Goal: Task Accomplishment & Management: Manage account settings

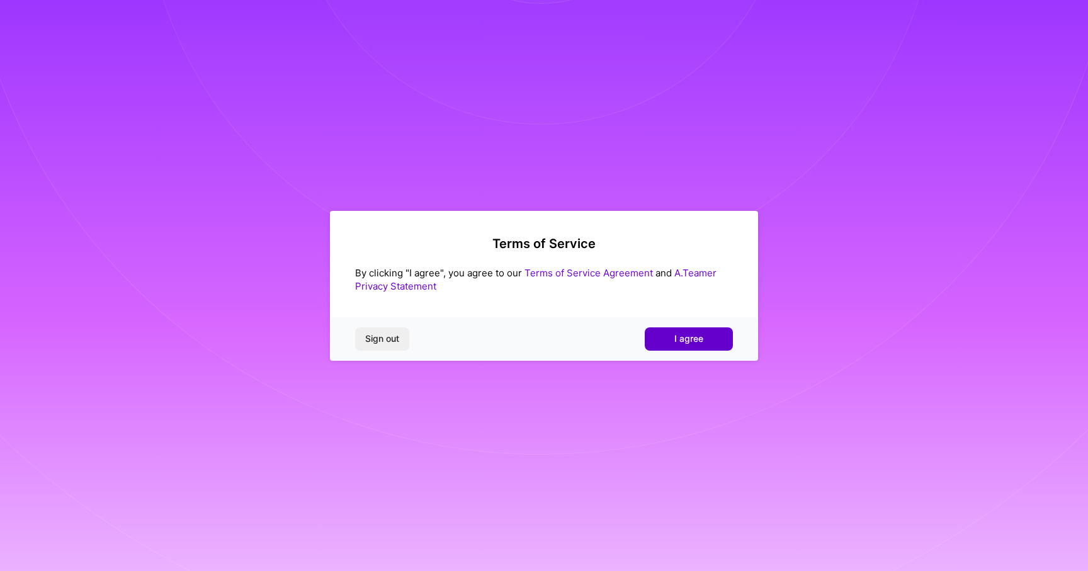
click at [684, 343] on span "I agree" at bounding box center [688, 339] width 29 height 13
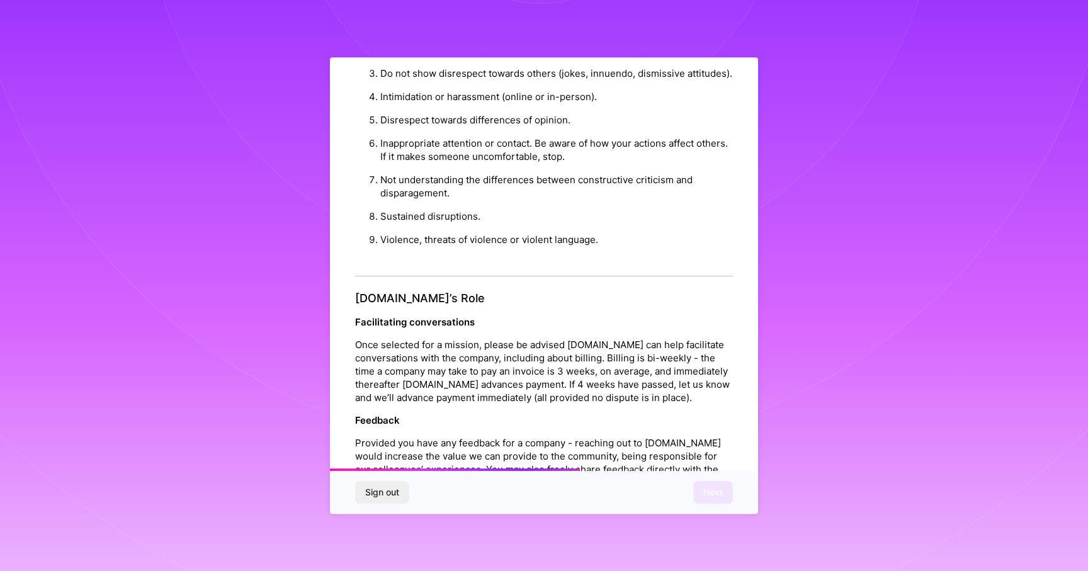
scroll to position [1275, 0]
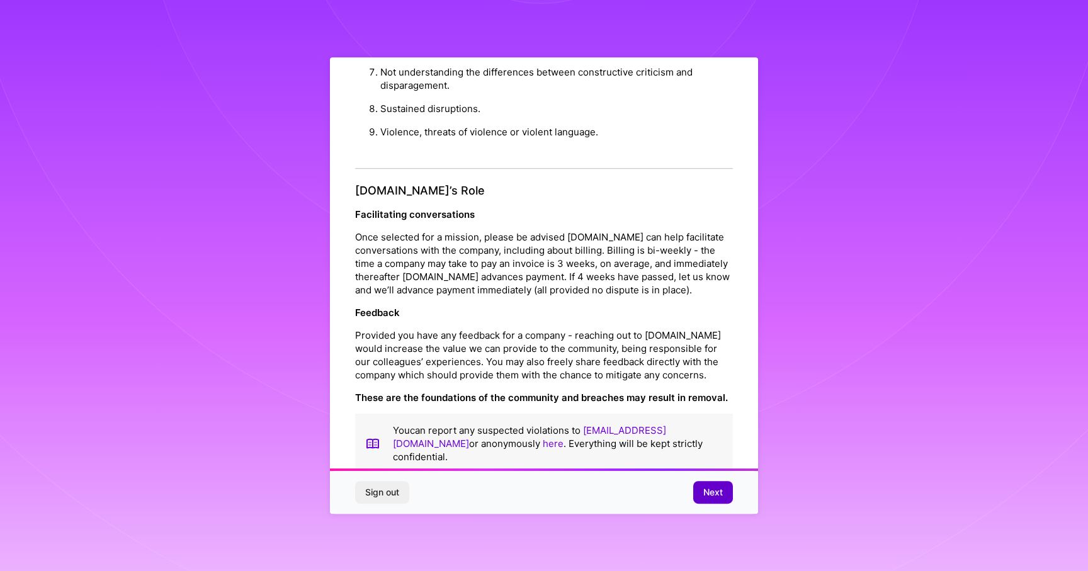
click at [708, 501] on button "Next" at bounding box center [713, 492] width 40 height 23
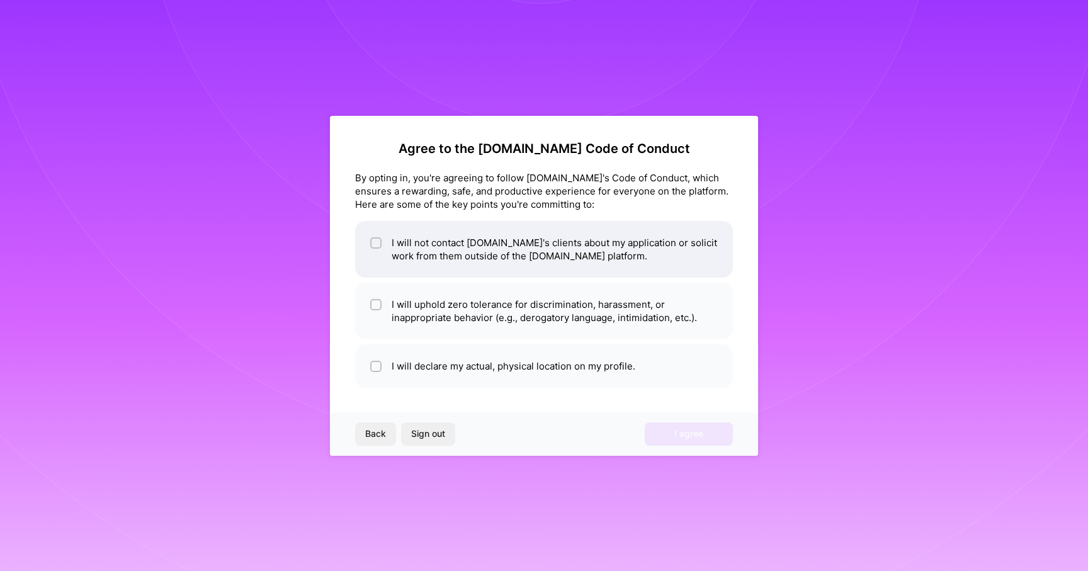
click at [377, 245] on input "checkbox" at bounding box center [377, 243] width 9 height 9
checkbox input "true"
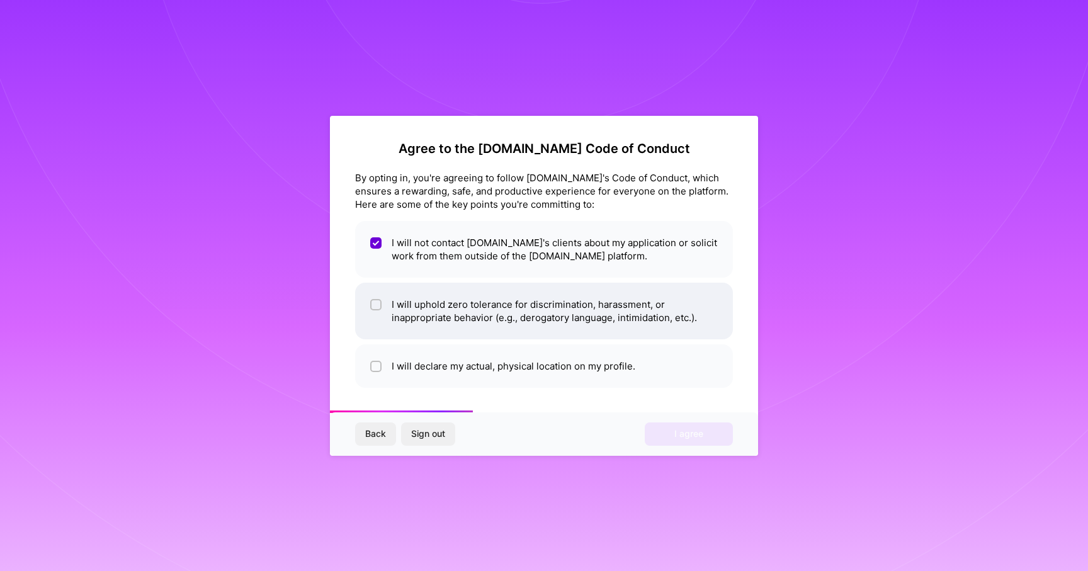
click at [375, 317] on span at bounding box center [375, 311] width 11 height 26
checkbox input "true"
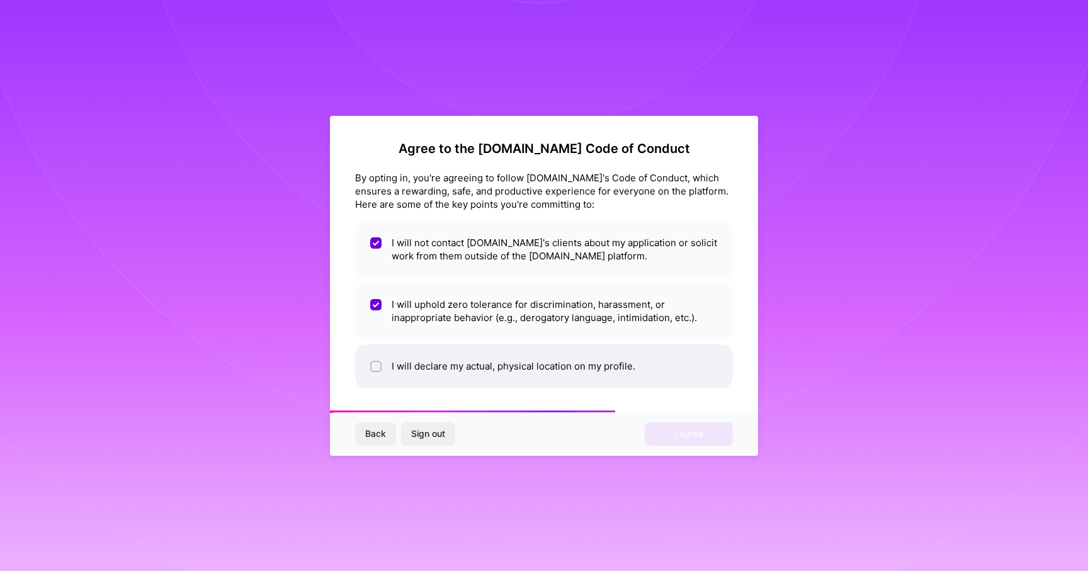
click at [370, 365] on li "I will declare my actual, physical location on my profile." at bounding box center [544, 365] width 378 height 43
checkbox input "true"
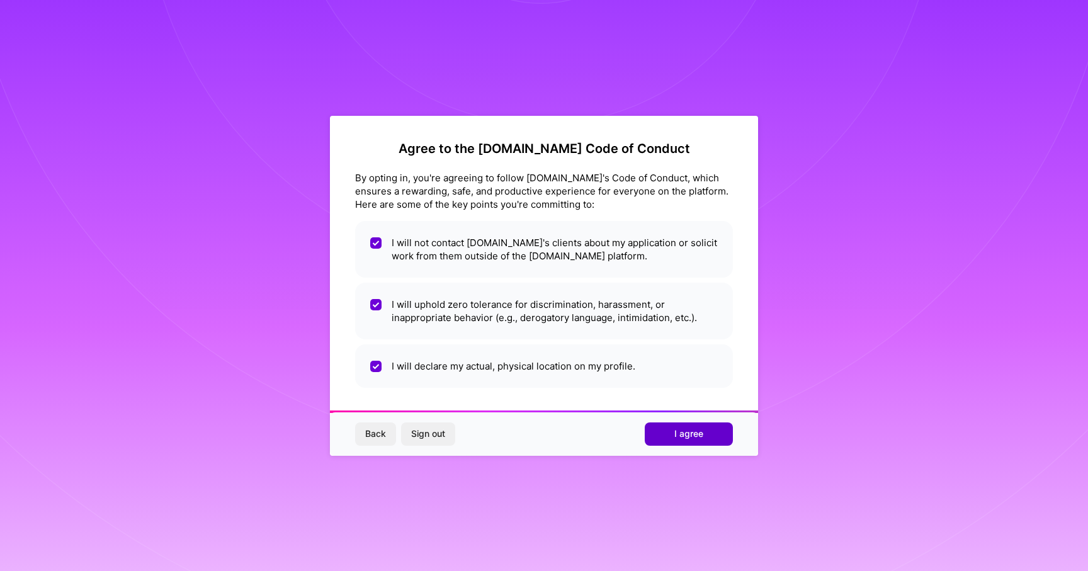
click at [688, 440] on span "I agree" at bounding box center [688, 434] width 29 height 13
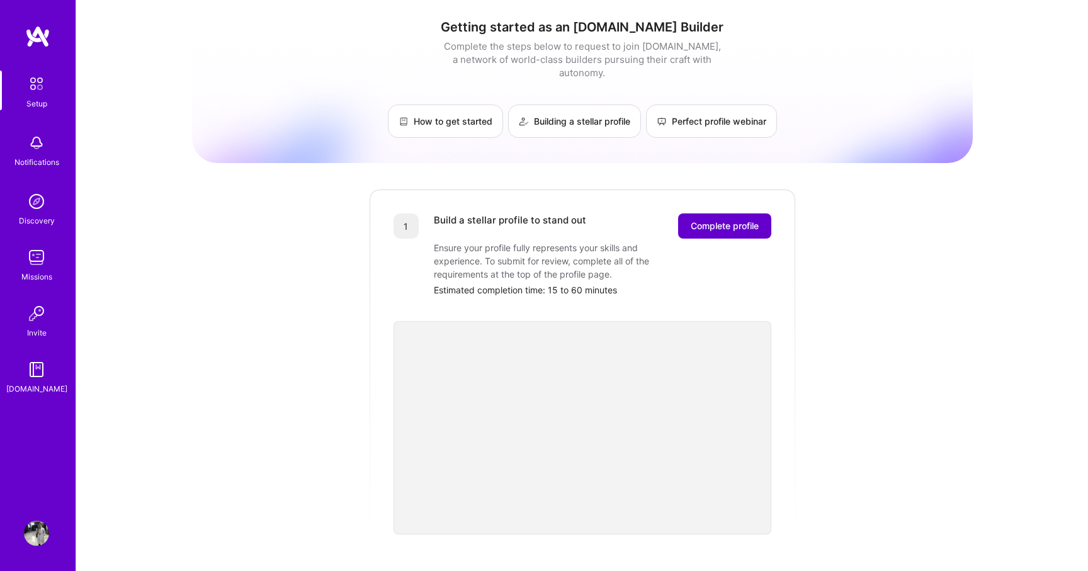
click at [712, 220] on span "Complete profile" at bounding box center [725, 226] width 68 height 13
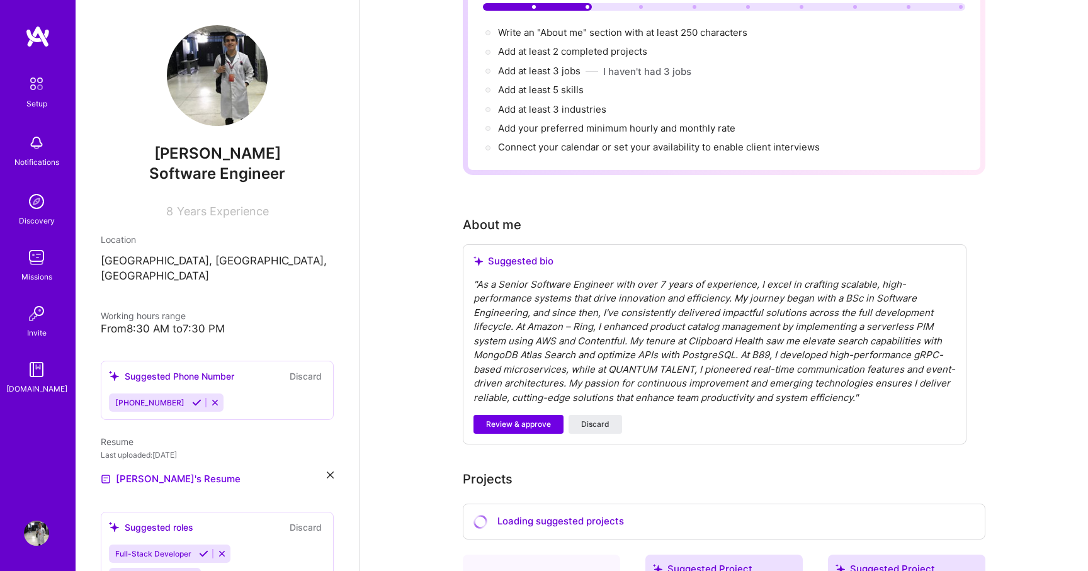
scroll to position [174, 0]
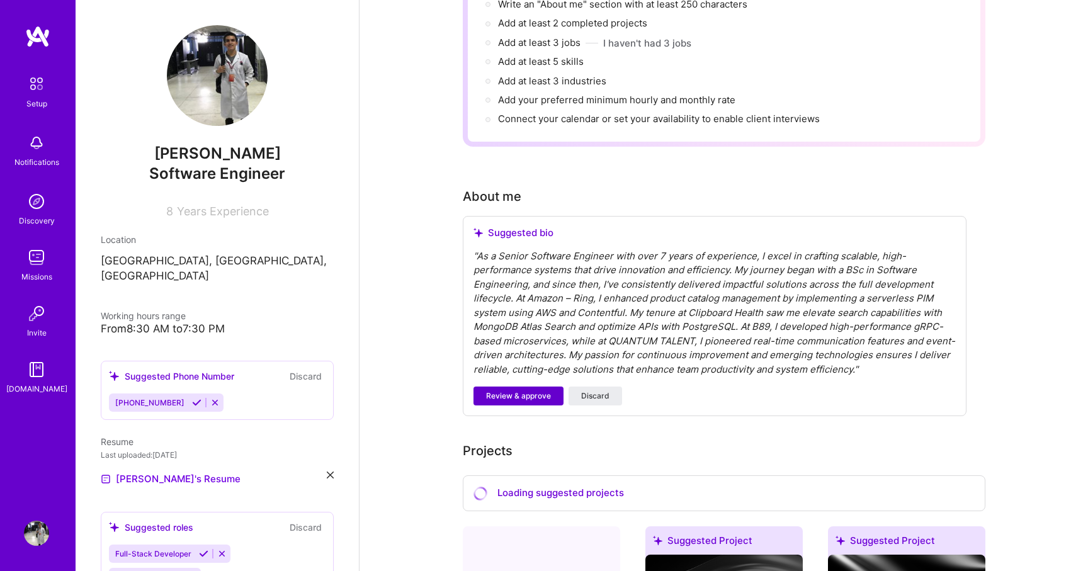
click at [517, 390] on span "Review & approve" at bounding box center [518, 395] width 65 height 11
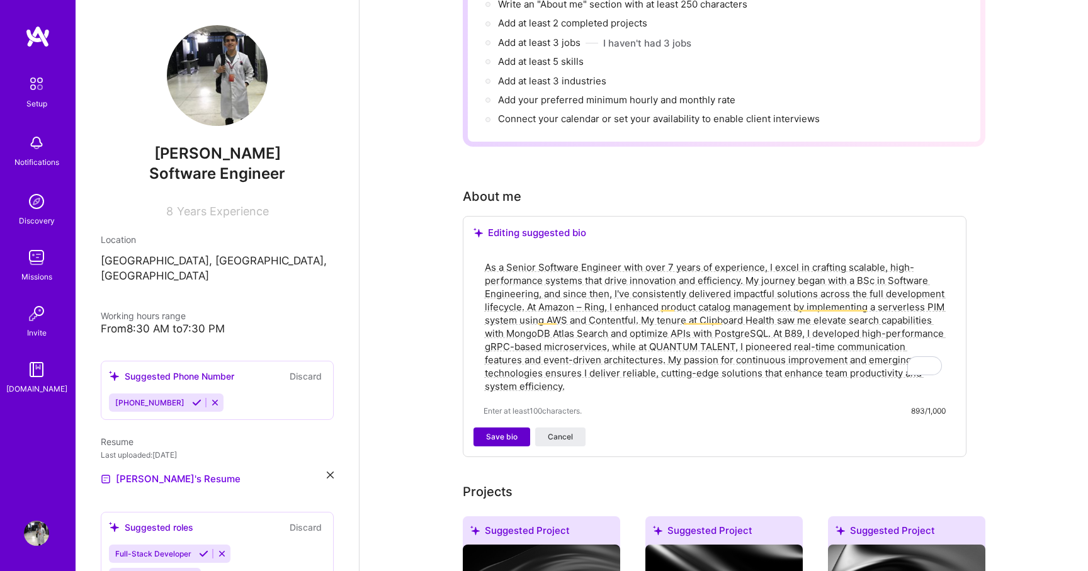
click at [492, 428] on button "Save bio" at bounding box center [502, 437] width 57 height 19
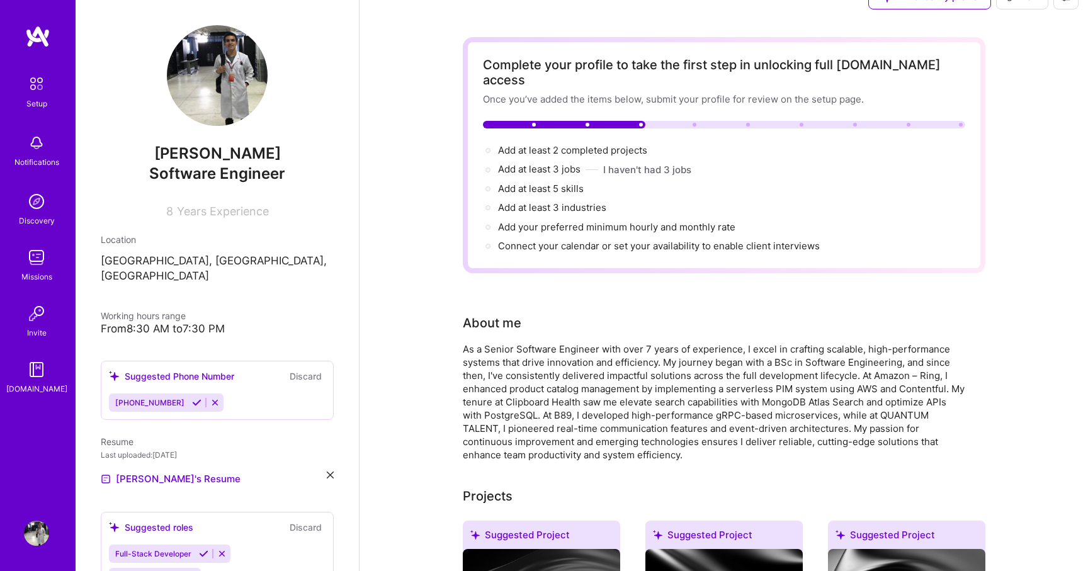
scroll to position [29, 0]
click at [192, 398] on icon at bounding box center [196, 402] width 9 height 9
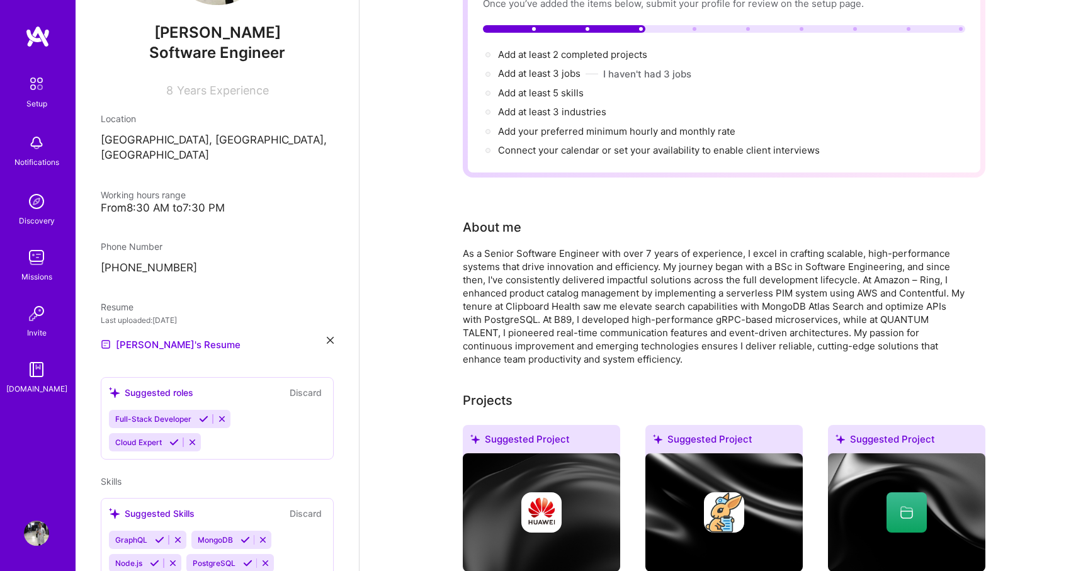
scroll to position [122, 0]
click at [201, 414] on icon at bounding box center [203, 418] width 9 height 9
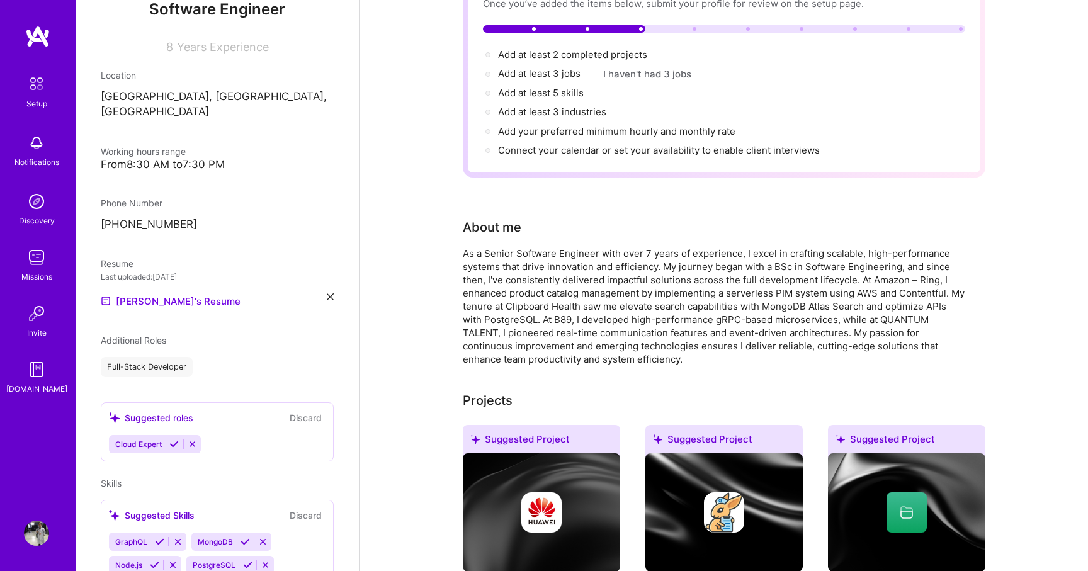
scroll to position [176, 0]
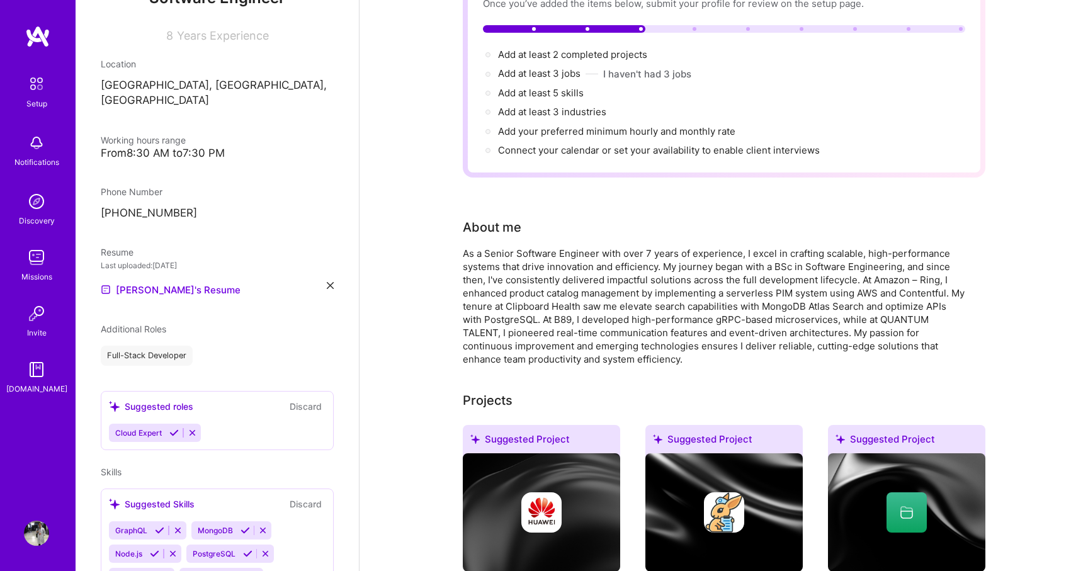
click at [190, 428] on icon at bounding box center [192, 432] width 9 height 9
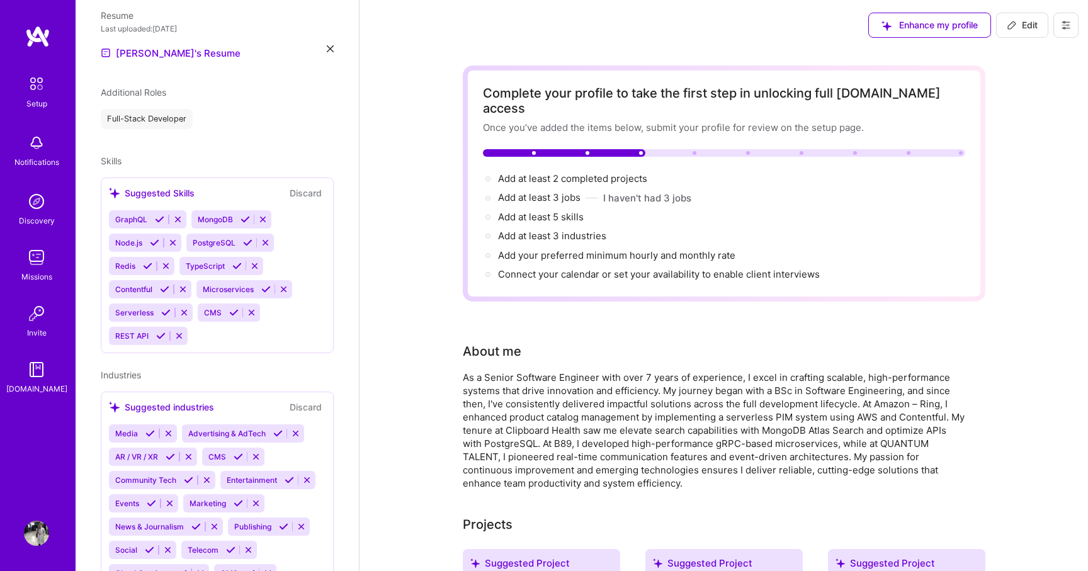
scroll to position [392, 0]
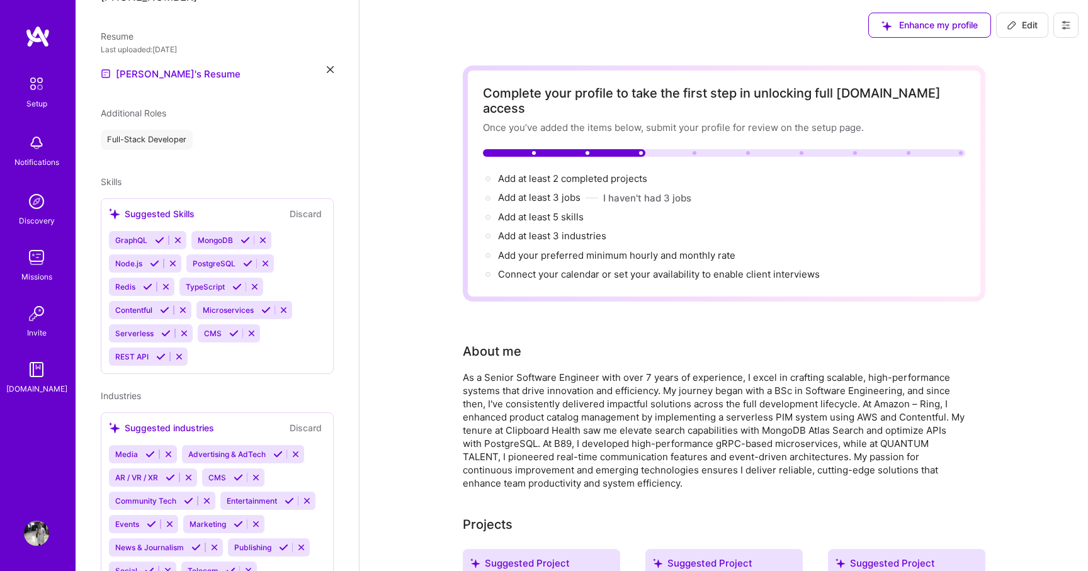
click at [152, 259] on icon at bounding box center [154, 263] width 9 height 9
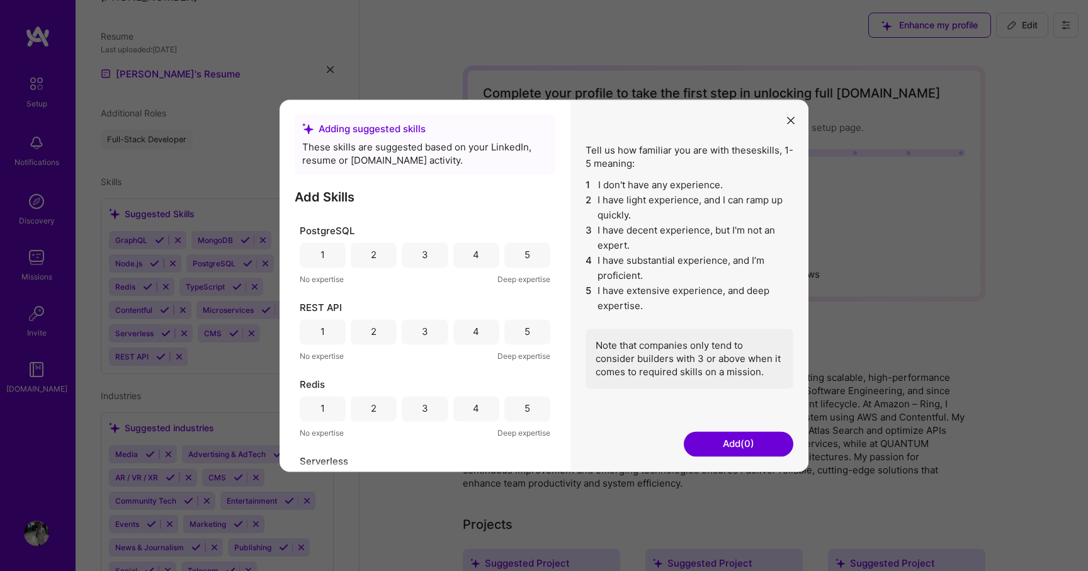
scroll to position [0, 0]
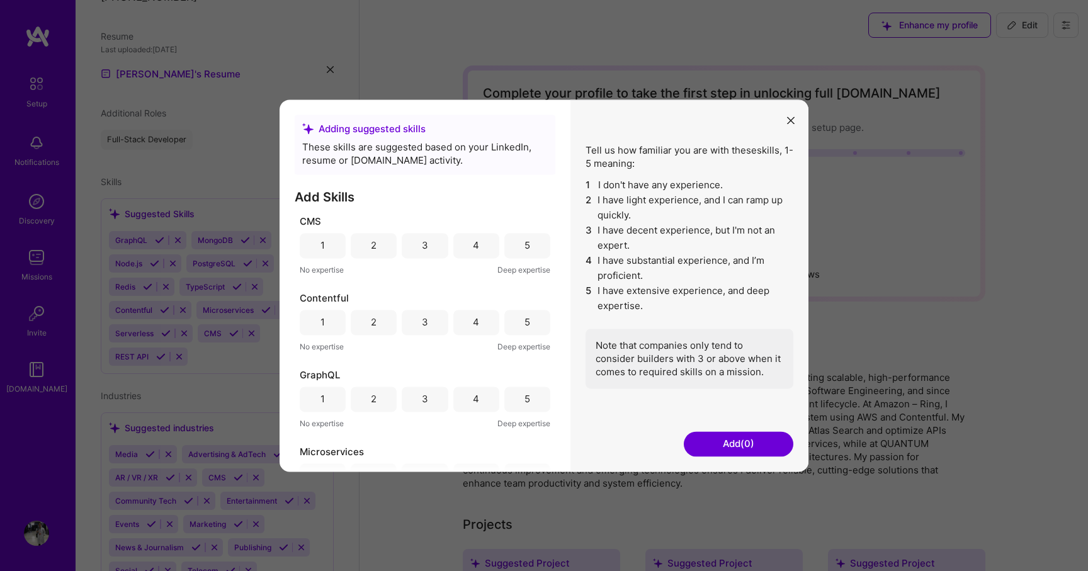
click at [790, 121] on icon "modal" at bounding box center [791, 121] width 8 height 8
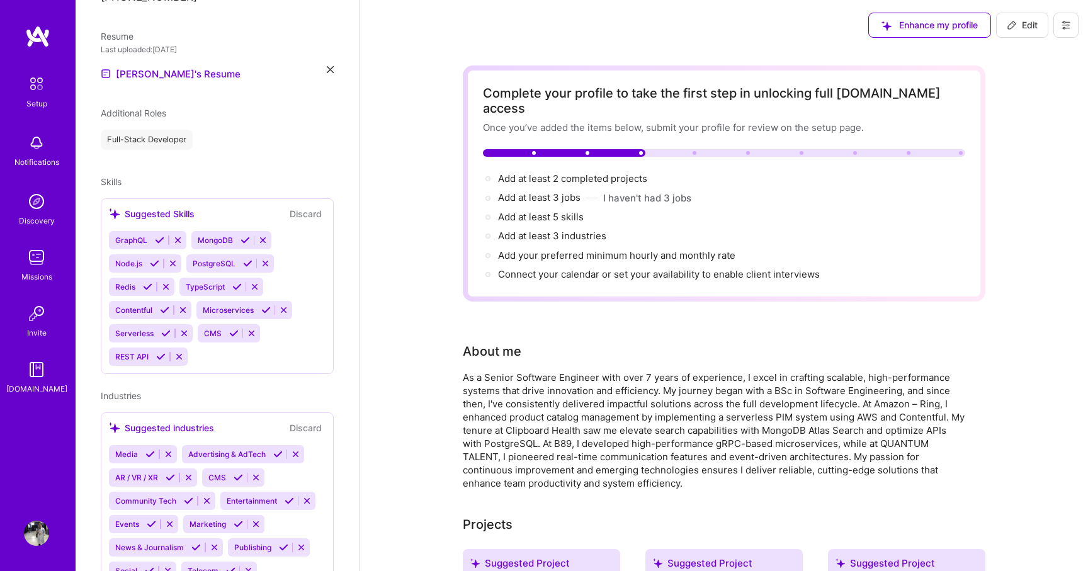
click at [207, 282] on span "TypeScript" at bounding box center [205, 286] width 39 height 9
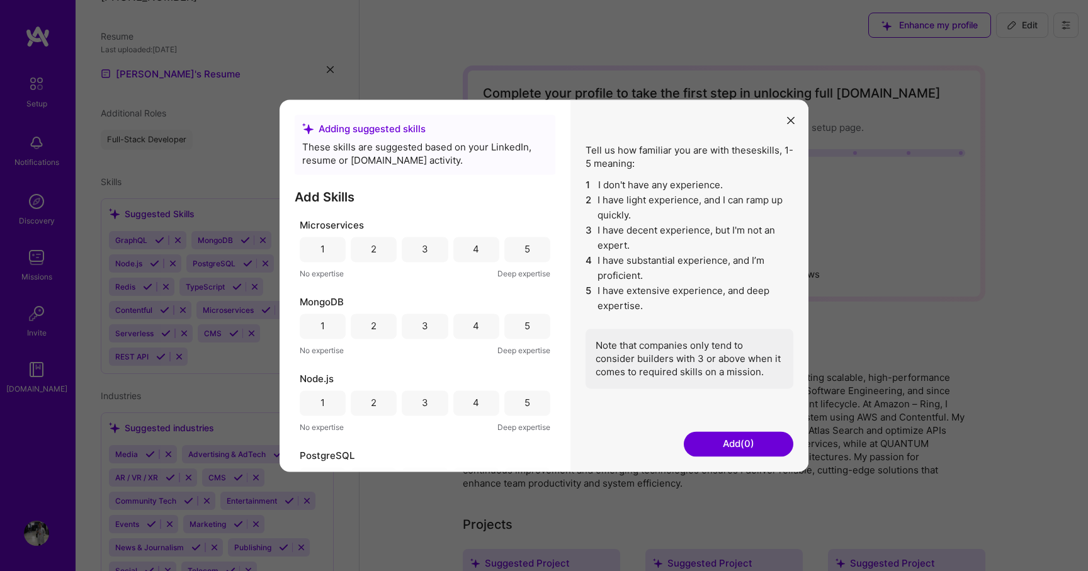
scroll to position [257, 0]
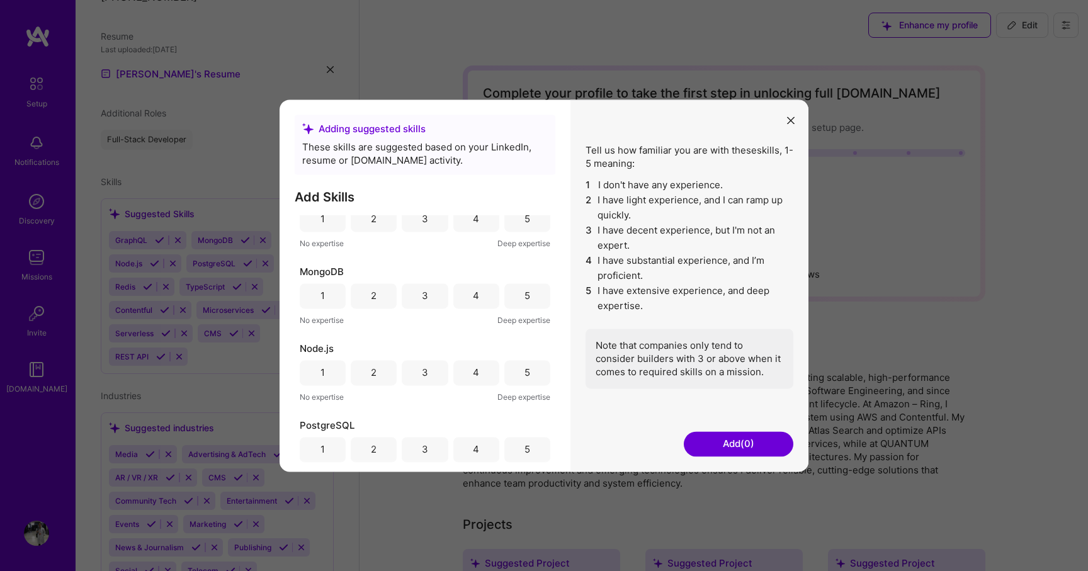
click at [473, 297] on div "4" at bounding box center [476, 295] width 6 height 13
click at [515, 374] on div "5" at bounding box center [527, 372] width 46 height 25
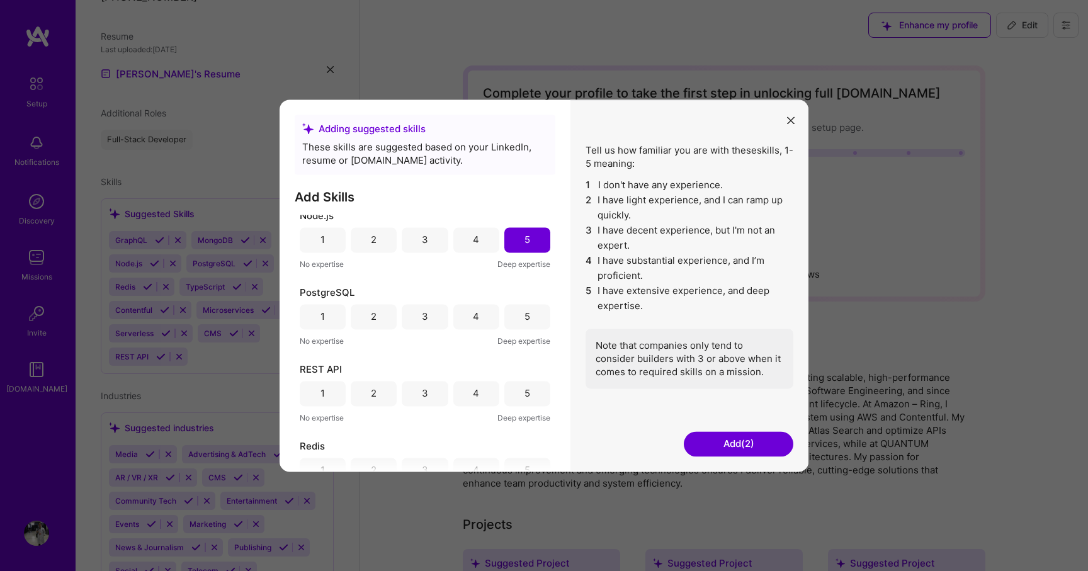
scroll to position [412, 0]
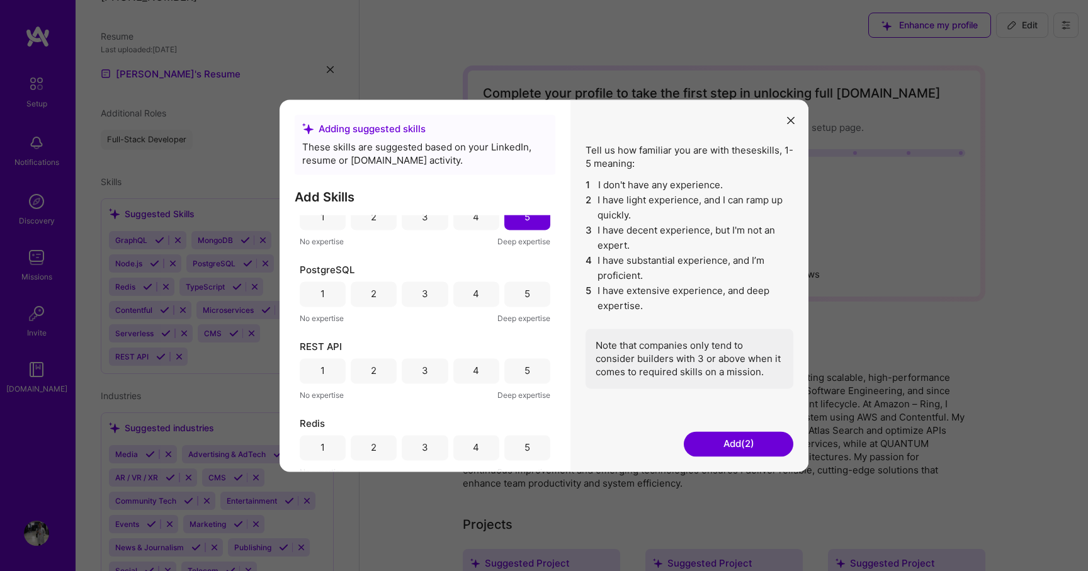
click at [477, 296] on div "4" at bounding box center [476, 294] width 46 height 25
click at [521, 363] on div "5" at bounding box center [527, 370] width 46 height 25
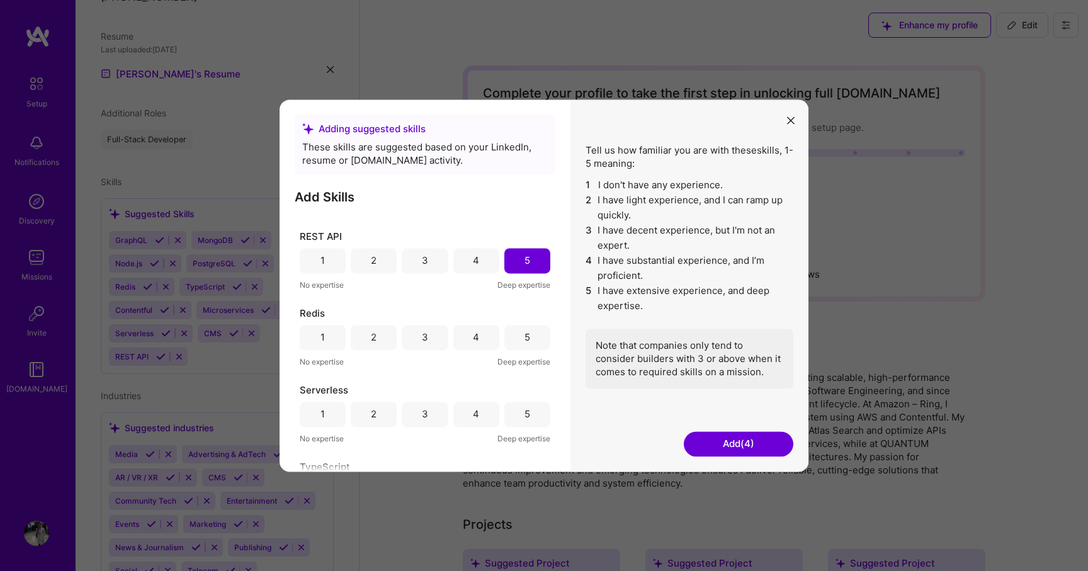
scroll to position [526, 0]
click at [481, 340] on div "4" at bounding box center [476, 334] width 46 height 25
click at [525, 411] on div "5" at bounding box center [528, 410] width 6 height 13
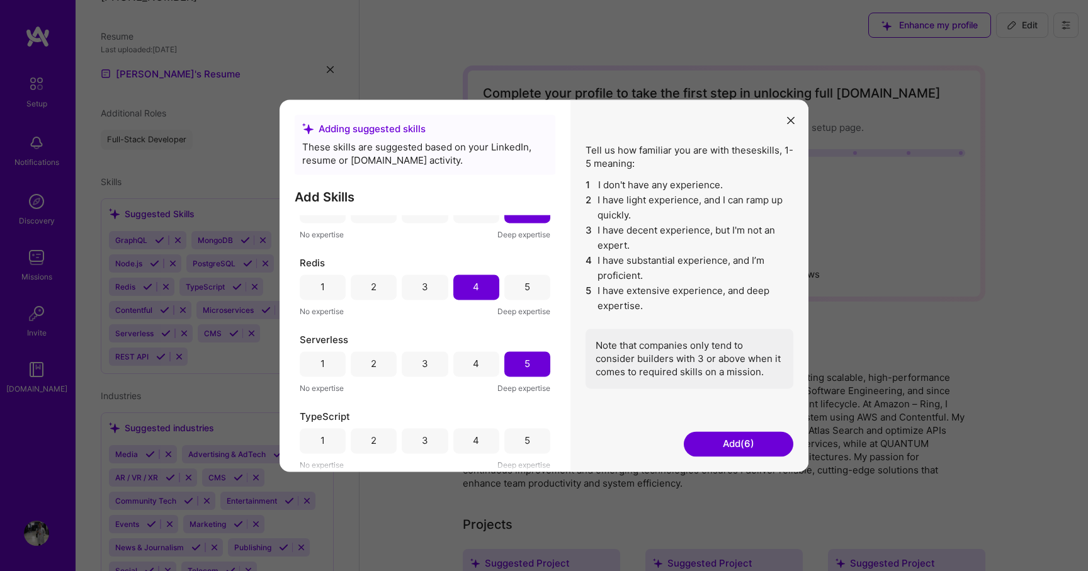
click at [518, 432] on div "5" at bounding box center [527, 440] width 46 height 25
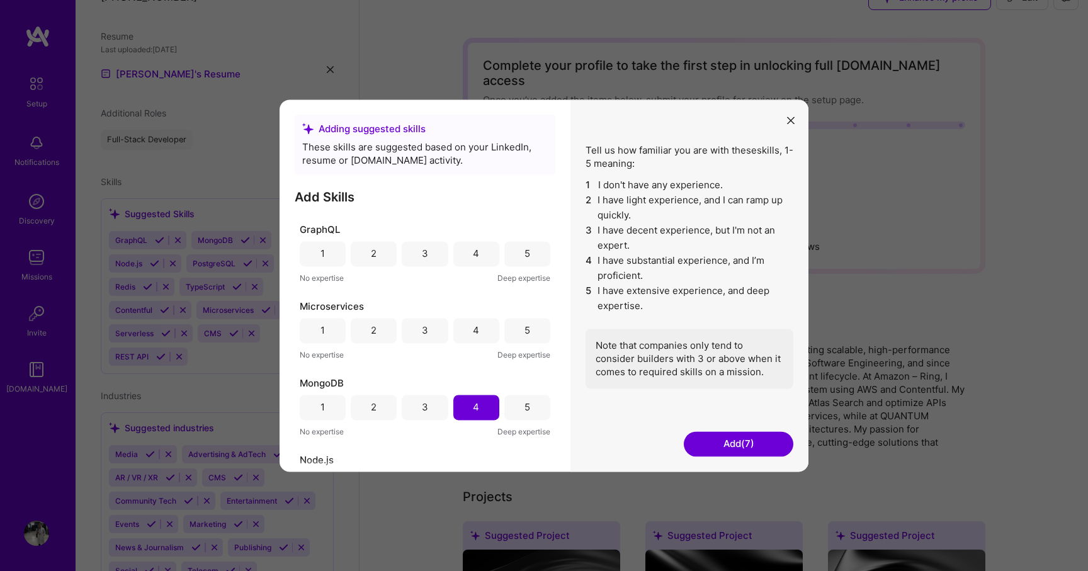
scroll to position [96, 0]
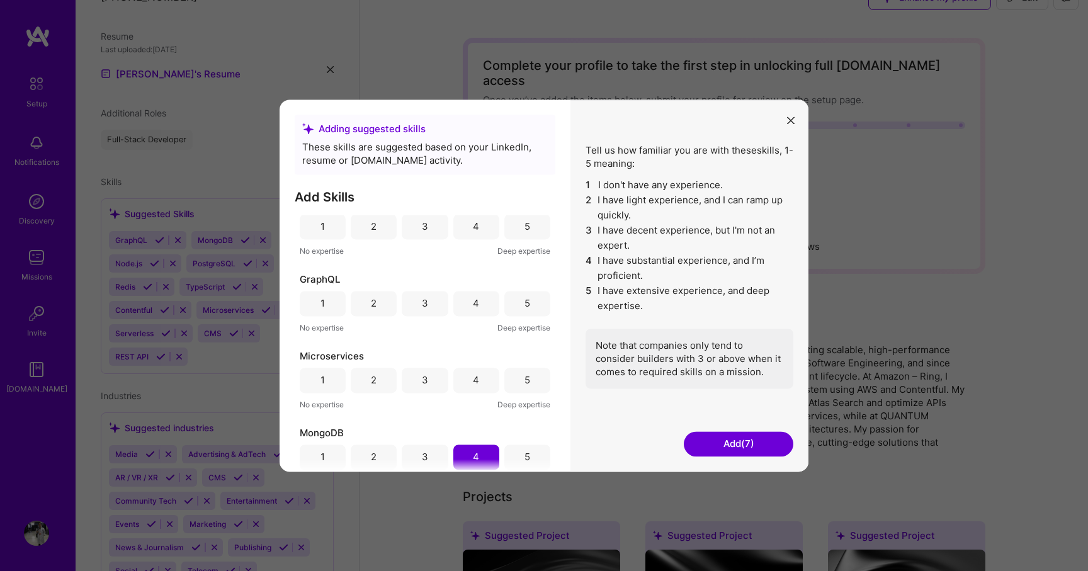
click at [717, 459] on div "Tell us how familiar you are with these skills , 1-5 meaning: 1 I don't have an…" at bounding box center [690, 286] width 238 height 372
click at [713, 450] on button "Add (7)" at bounding box center [739, 443] width 110 height 25
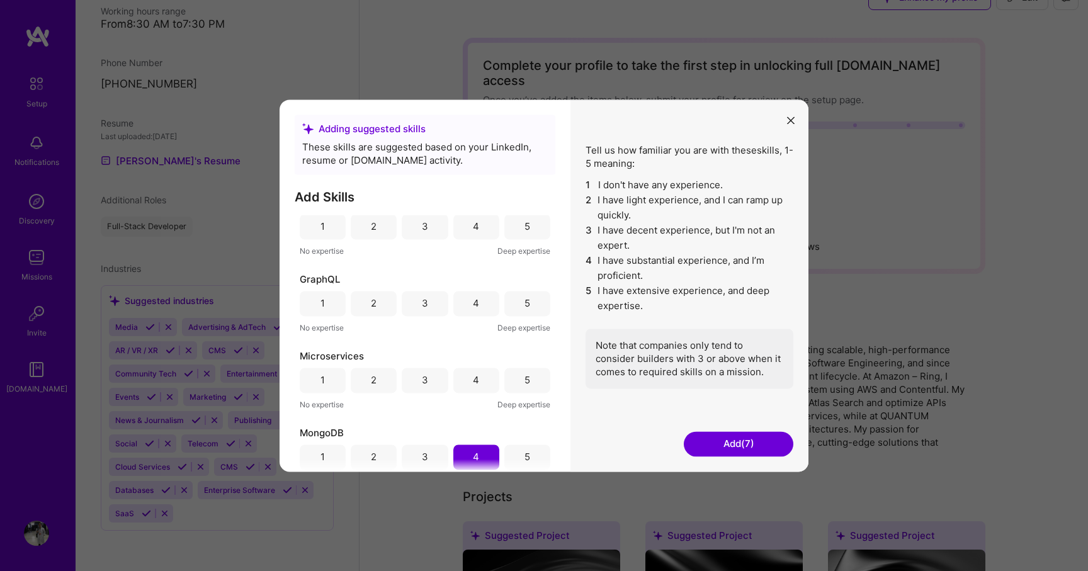
scroll to position [290, 0]
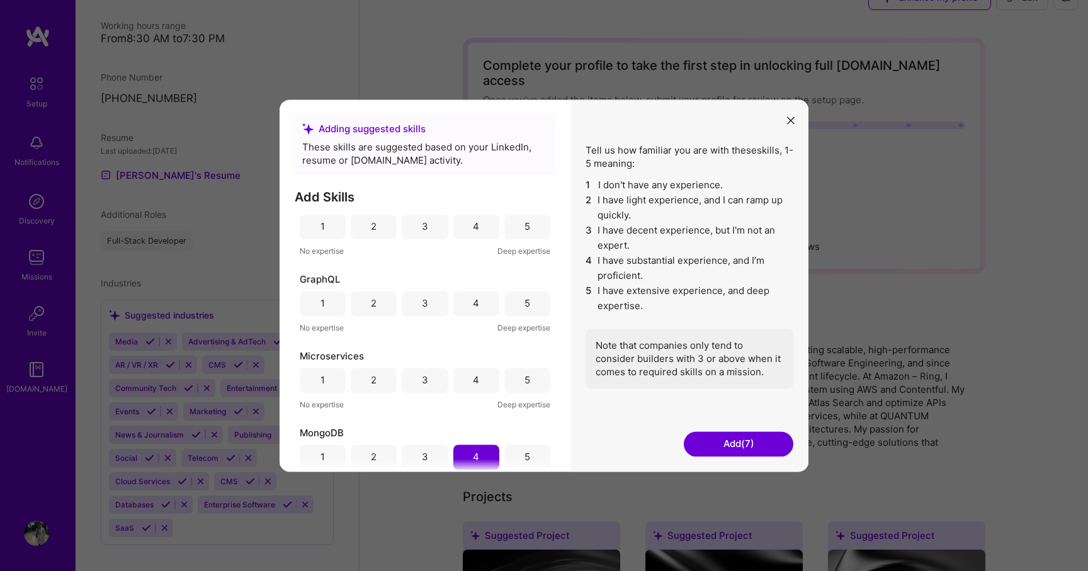
click at [719, 450] on button "Add (7)" at bounding box center [739, 443] width 110 height 25
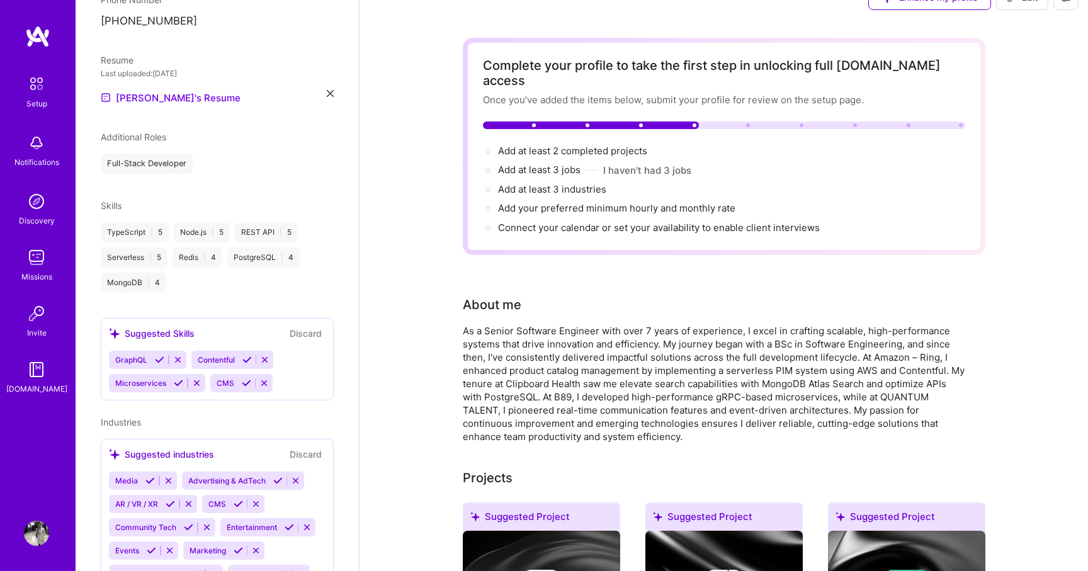
scroll to position [363, 0]
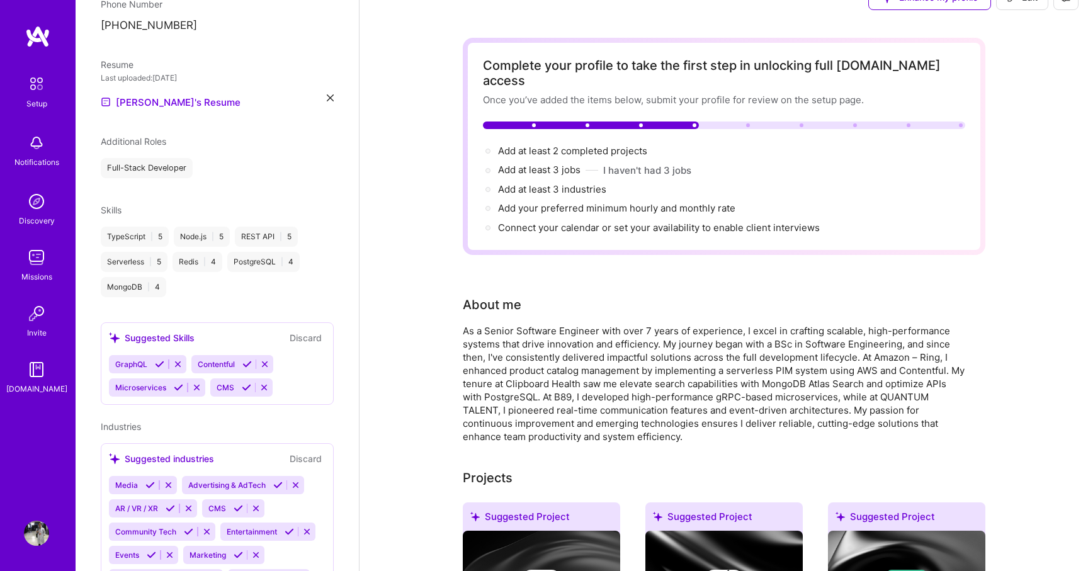
click at [178, 360] on icon at bounding box center [177, 364] width 9 height 9
click at [185, 360] on icon at bounding box center [182, 364] width 9 height 9
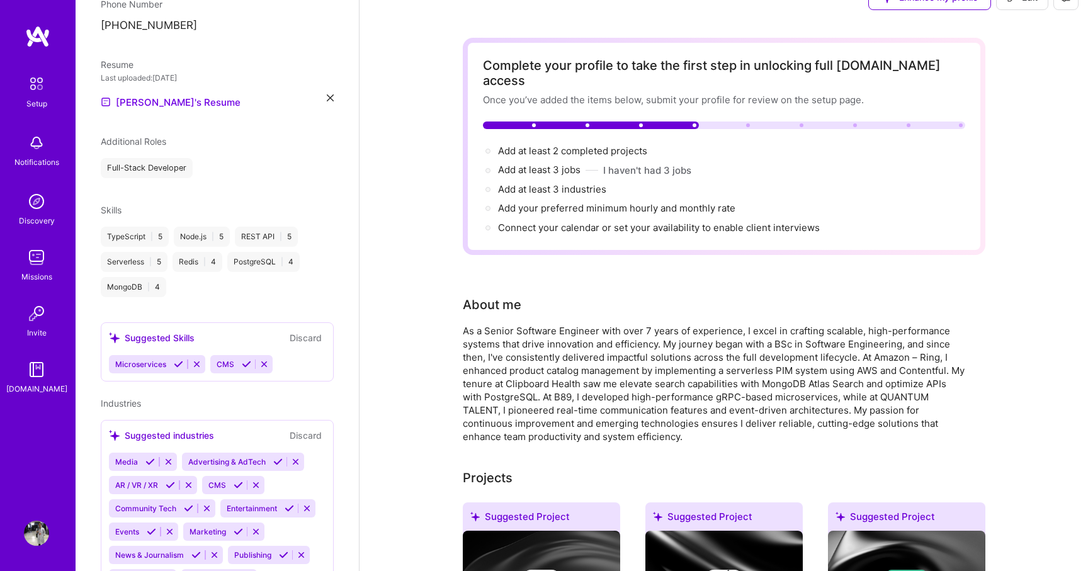
click at [193, 360] on icon at bounding box center [196, 364] width 9 height 9
click at [164, 360] on icon at bounding box center [163, 364] width 9 height 9
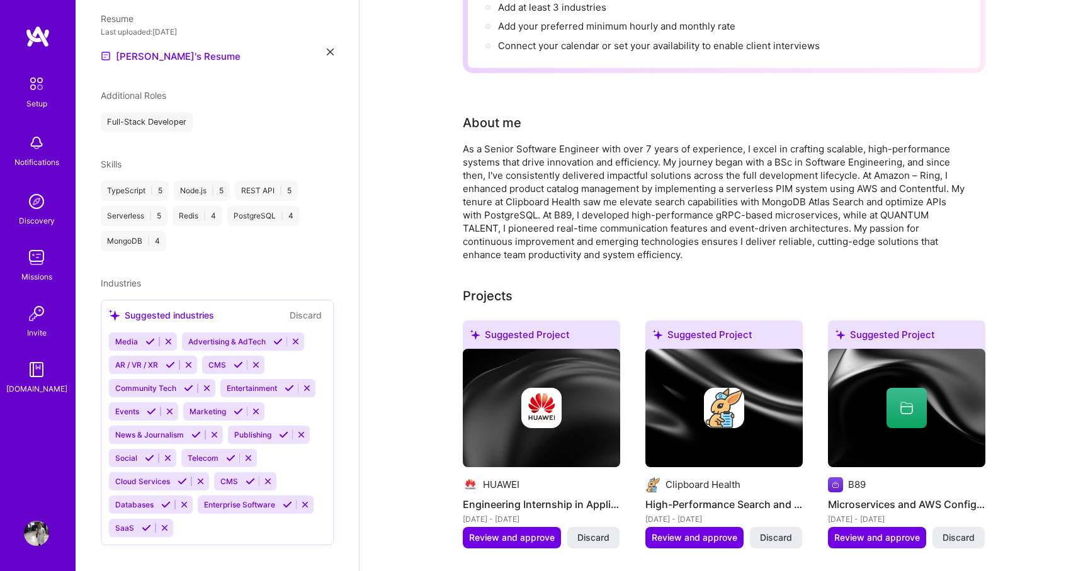
scroll to position [210, 0]
click at [284, 500] on icon at bounding box center [287, 504] width 9 height 9
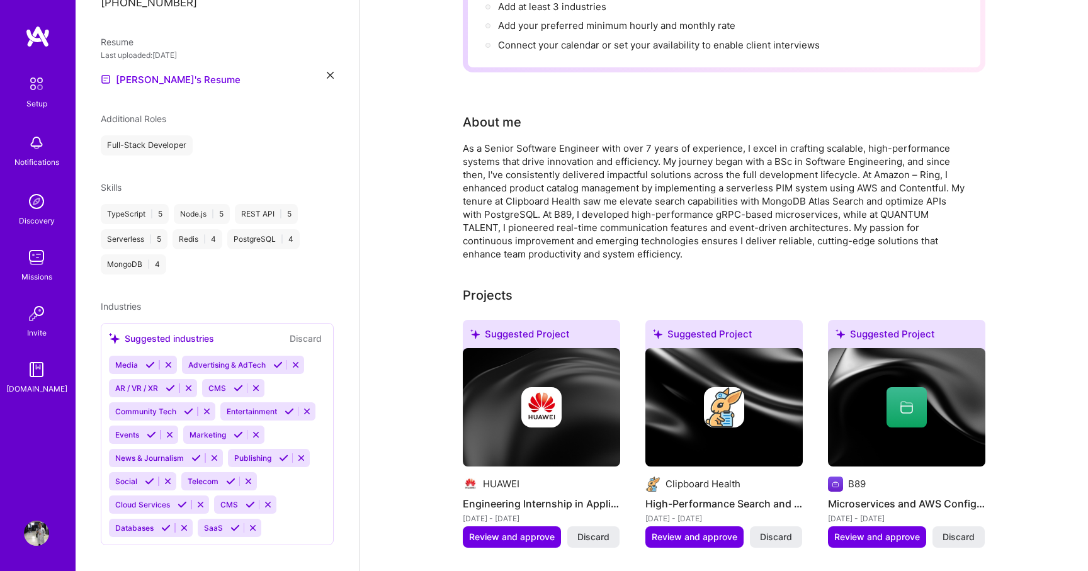
scroll to position [409, 0]
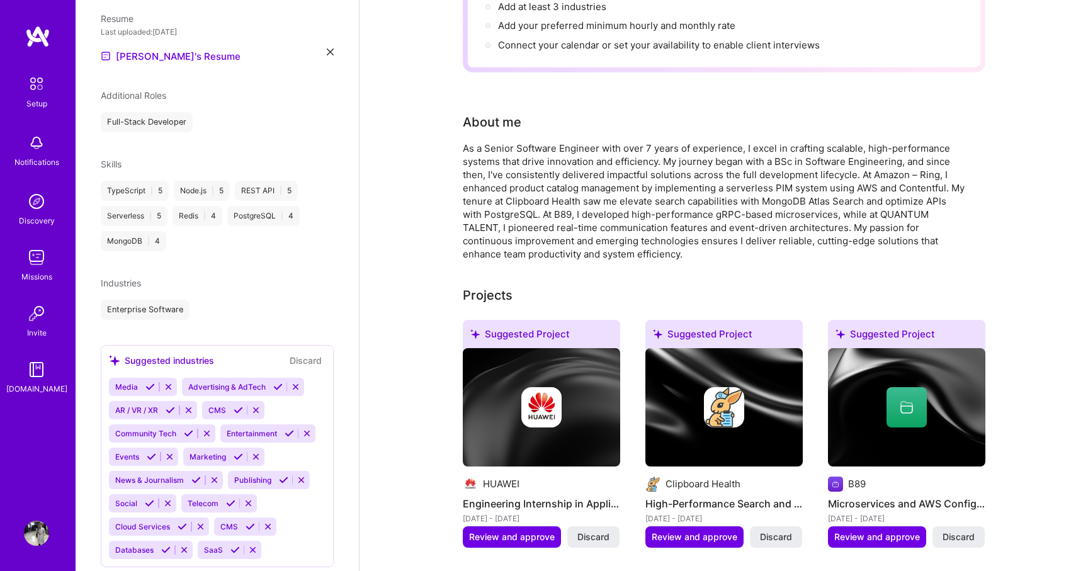
click at [297, 353] on button "Discard" at bounding box center [306, 360] width 40 height 14
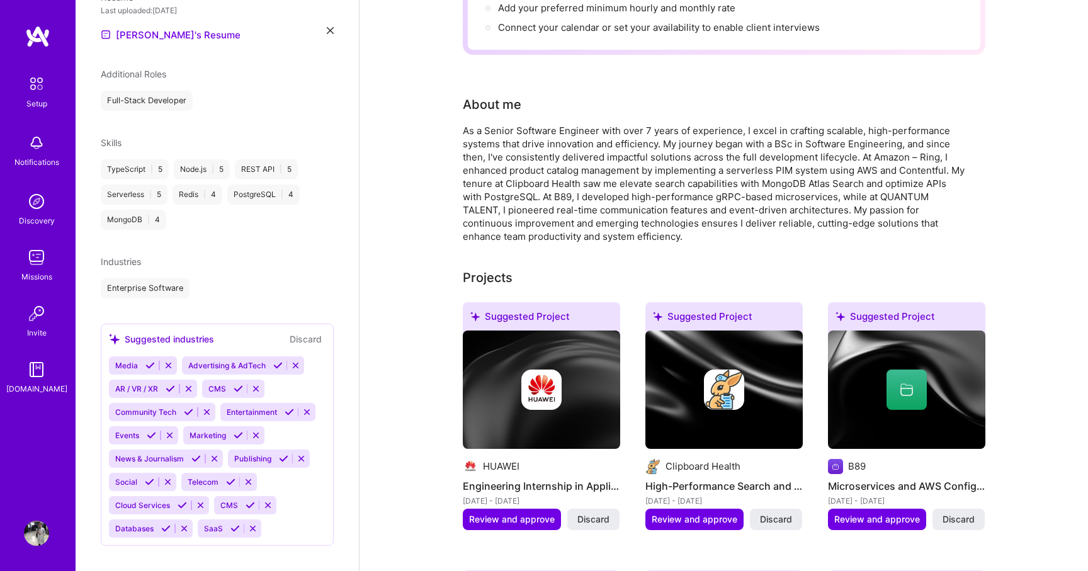
scroll to position [236, 0]
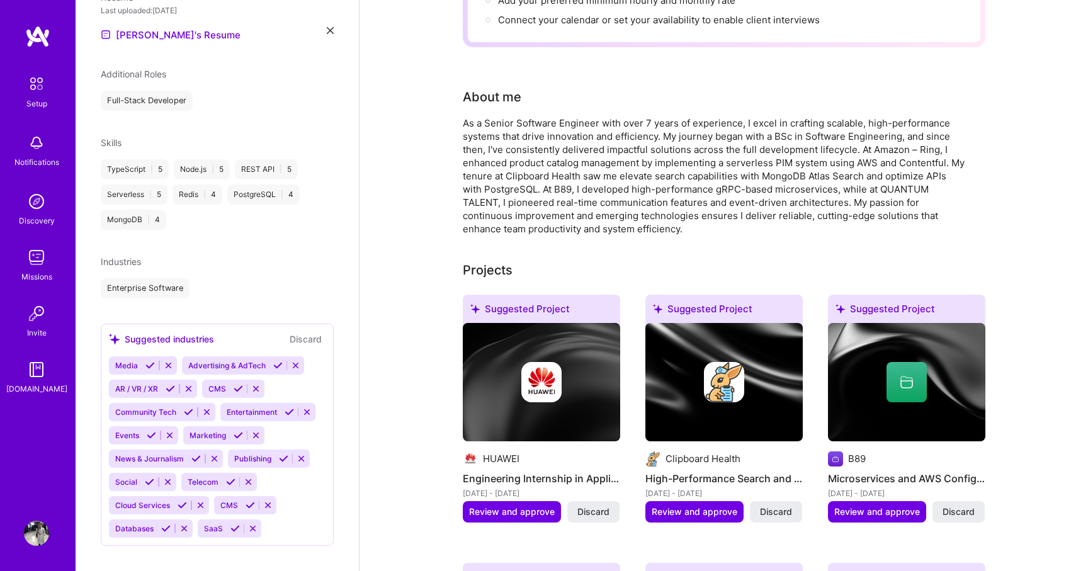
click at [181, 501] on icon at bounding box center [182, 505] width 9 height 9
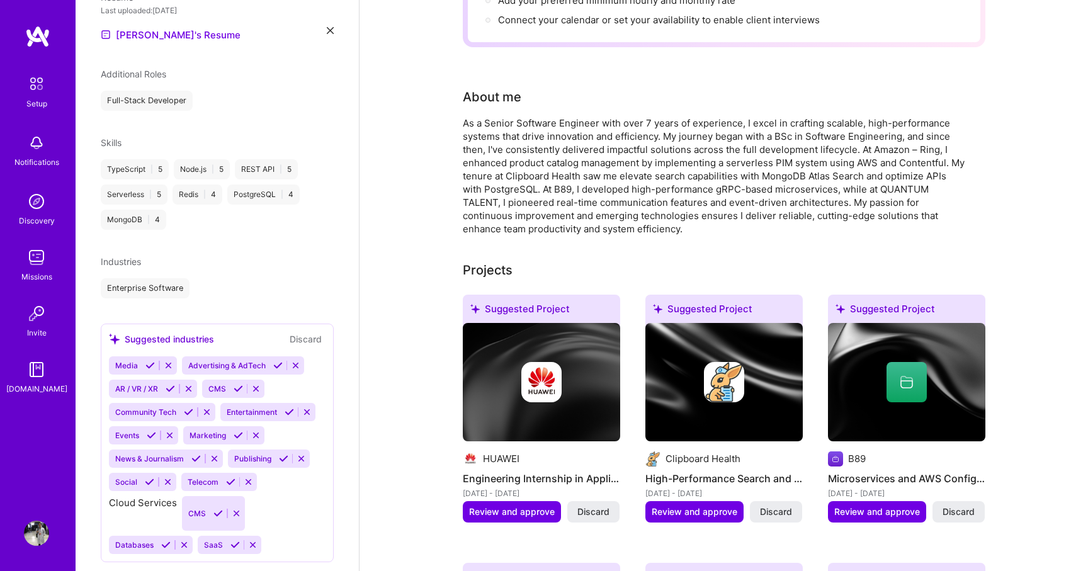
scroll to position [407, 0]
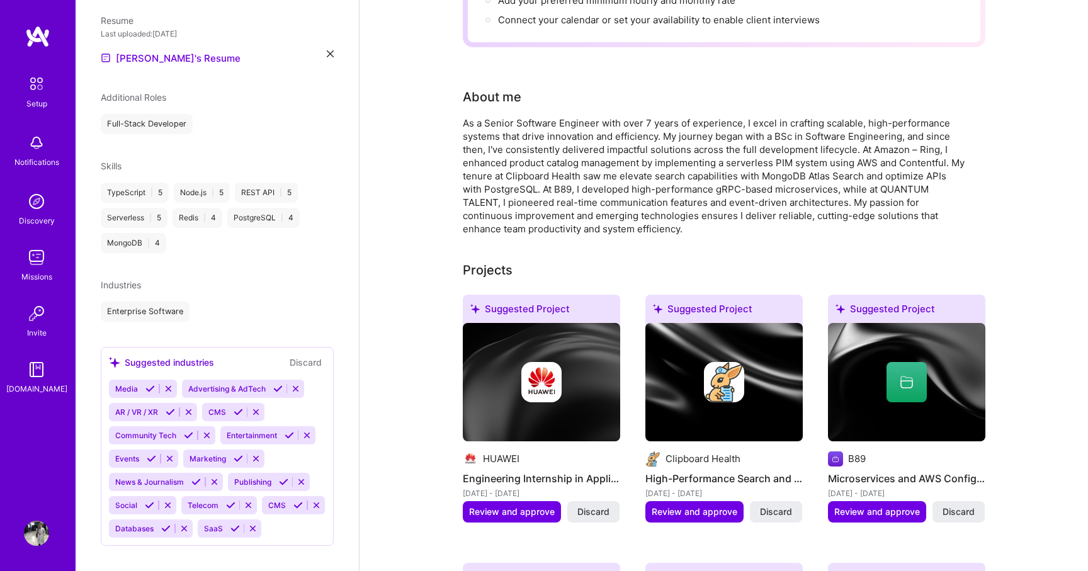
click at [234, 524] on icon at bounding box center [234, 528] width 9 height 9
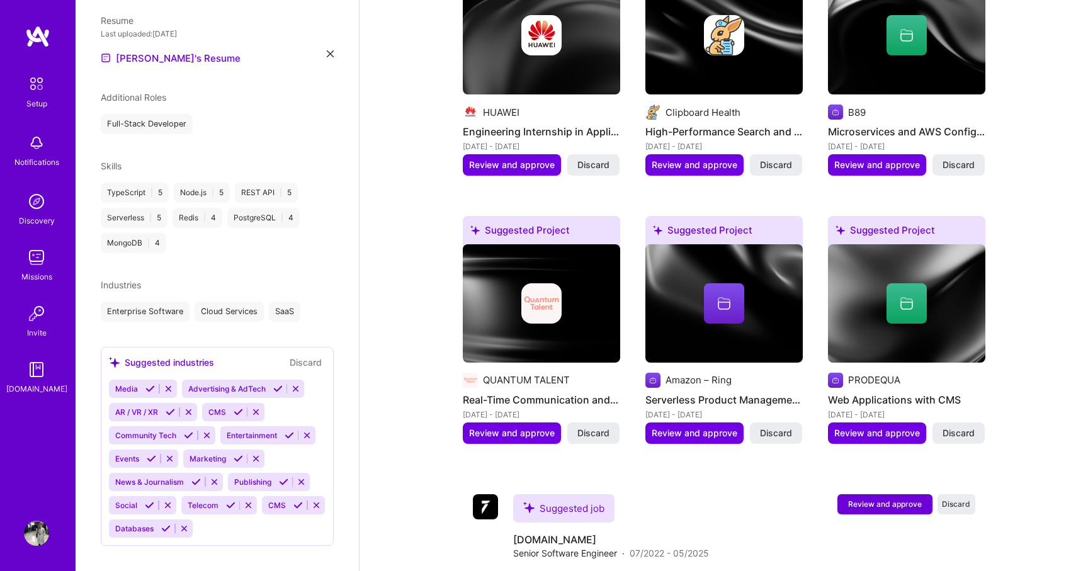
scroll to position [616, 0]
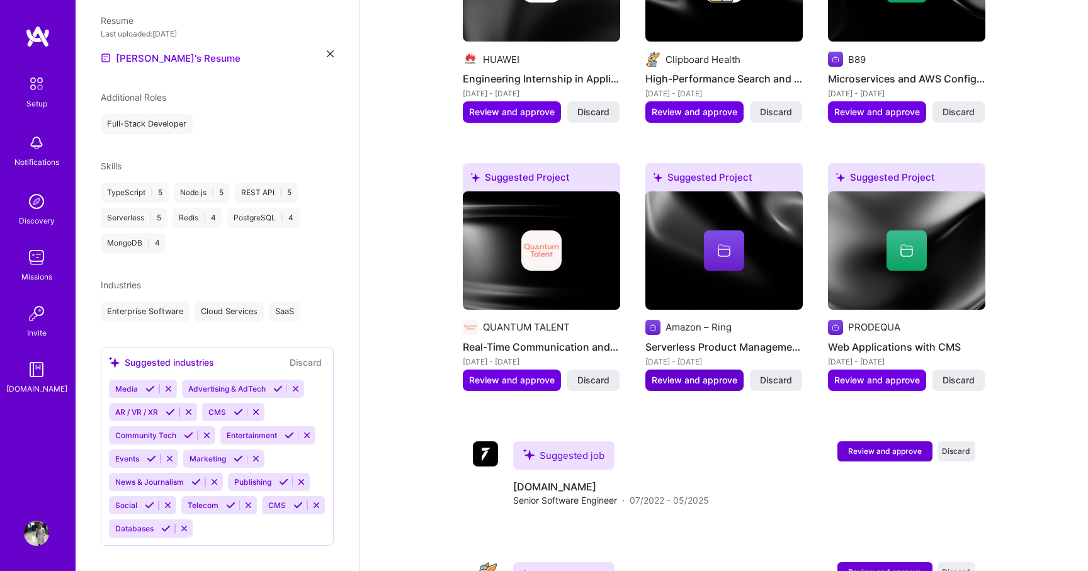
click at [705, 374] on span "Review and approve" at bounding box center [695, 380] width 86 height 13
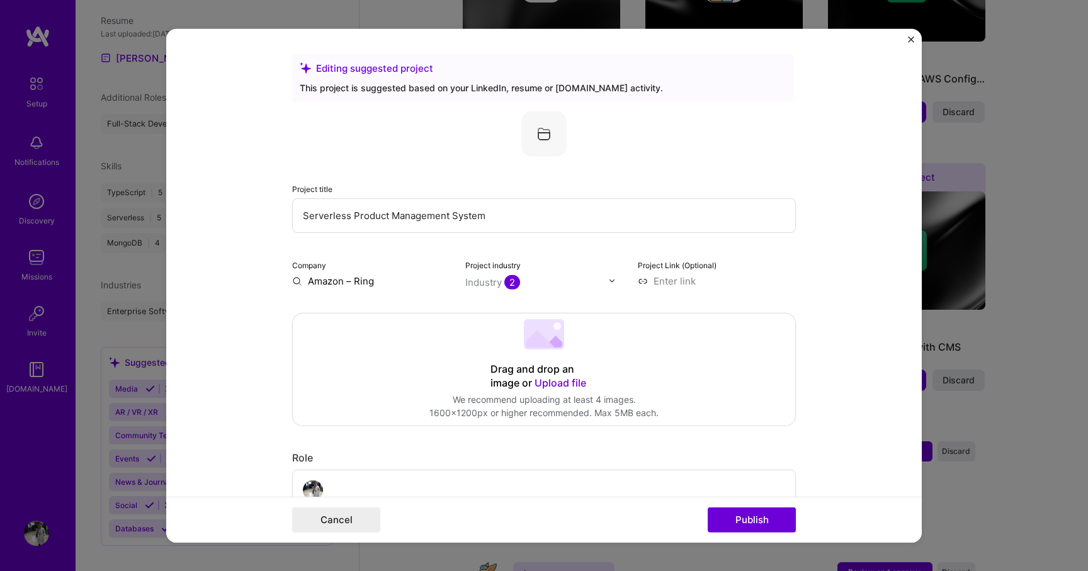
click at [449, 220] on input "Serverless Product Management System" at bounding box center [544, 215] width 504 height 35
click at [353, 216] on input "Serverless Product Management Information System" at bounding box center [544, 215] width 504 height 35
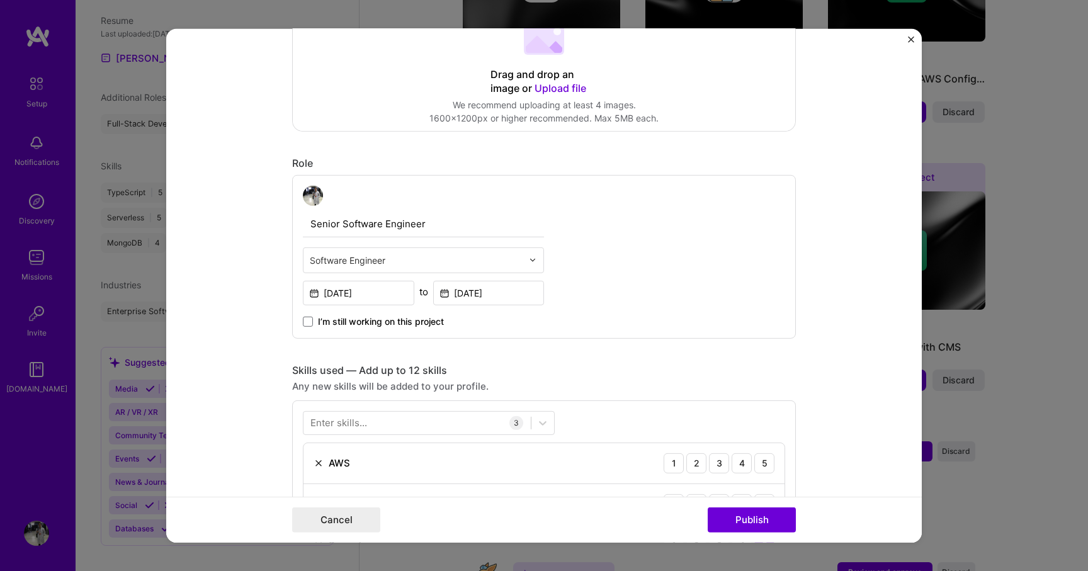
scroll to position [0, 0]
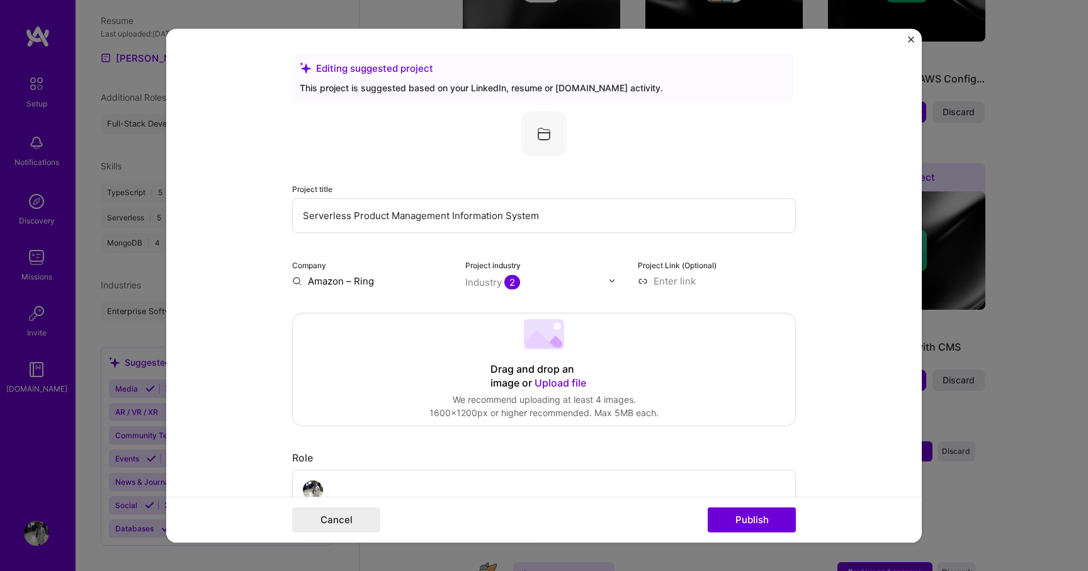
type input "Serverless Product Management Information System"
click at [911, 37] on img "Close" at bounding box center [911, 39] width 6 height 6
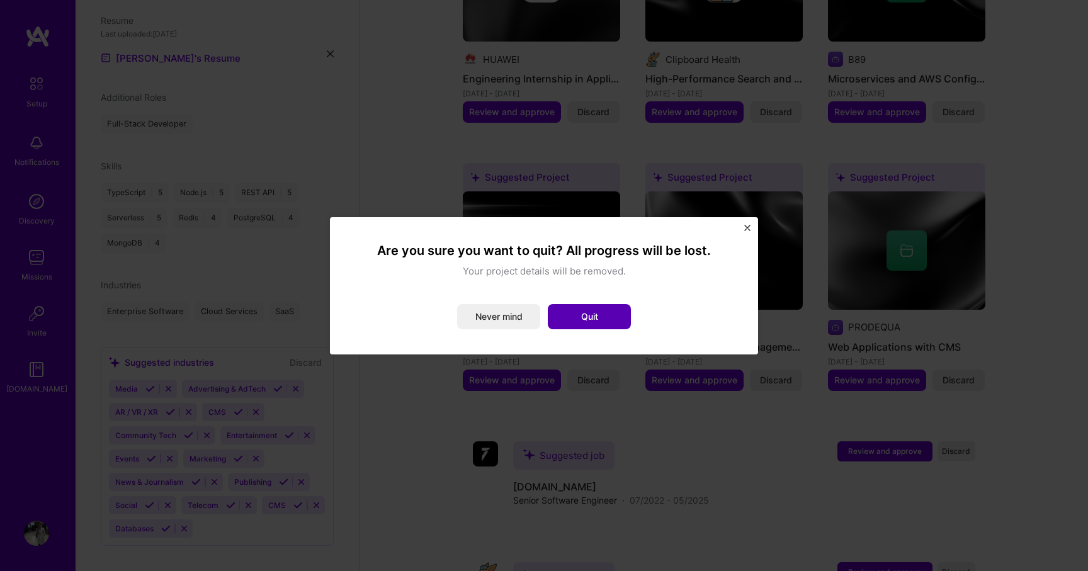
click at [582, 316] on button "Quit" at bounding box center [589, 316] width 83 height 25
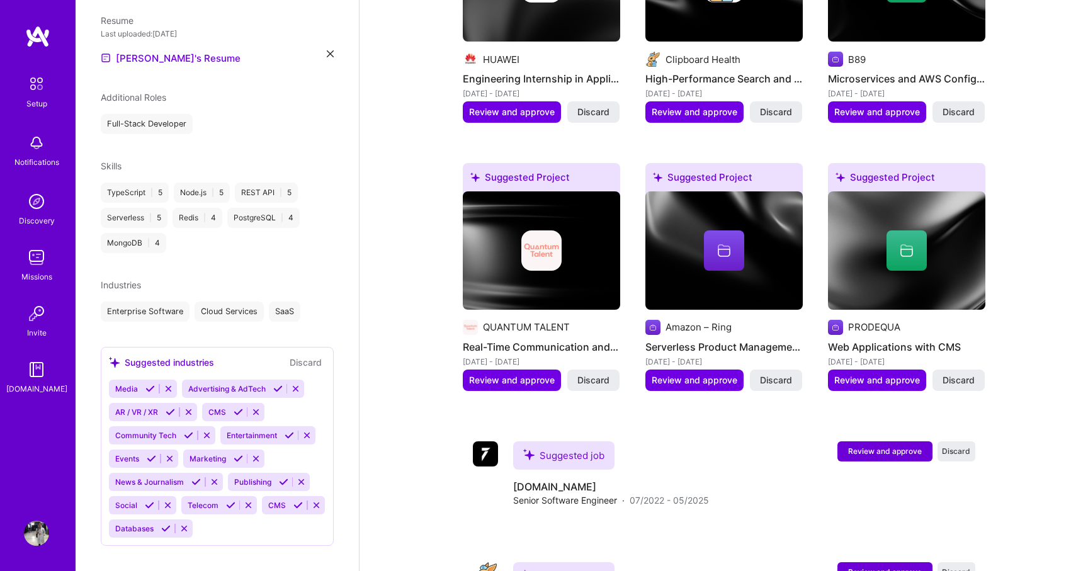
click at [38, 528] on img at bounding box center [36, 533] width 25 height 25
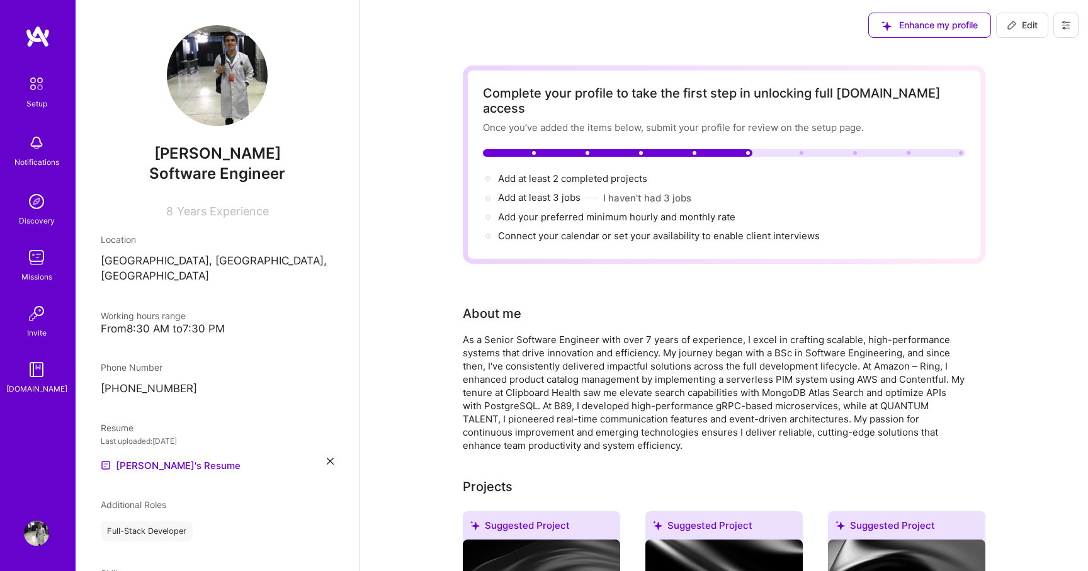
click at [31, 529] on img at bounding box center [36, 533] width 25 height 25
click at [40, 205] on img at bounding box center [36, 201] width 25 height 25
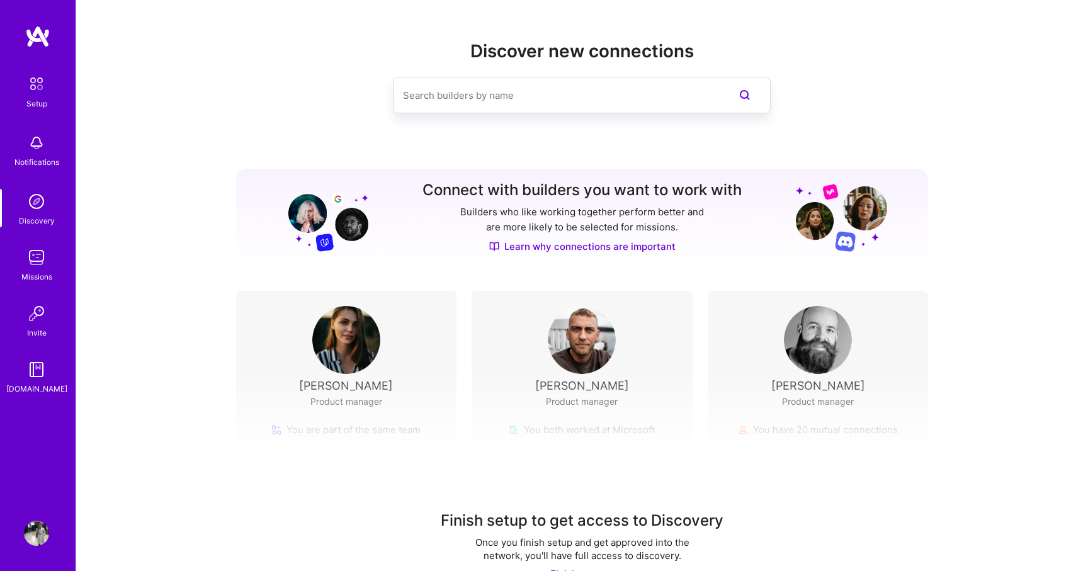
scroll to position [31, 0]
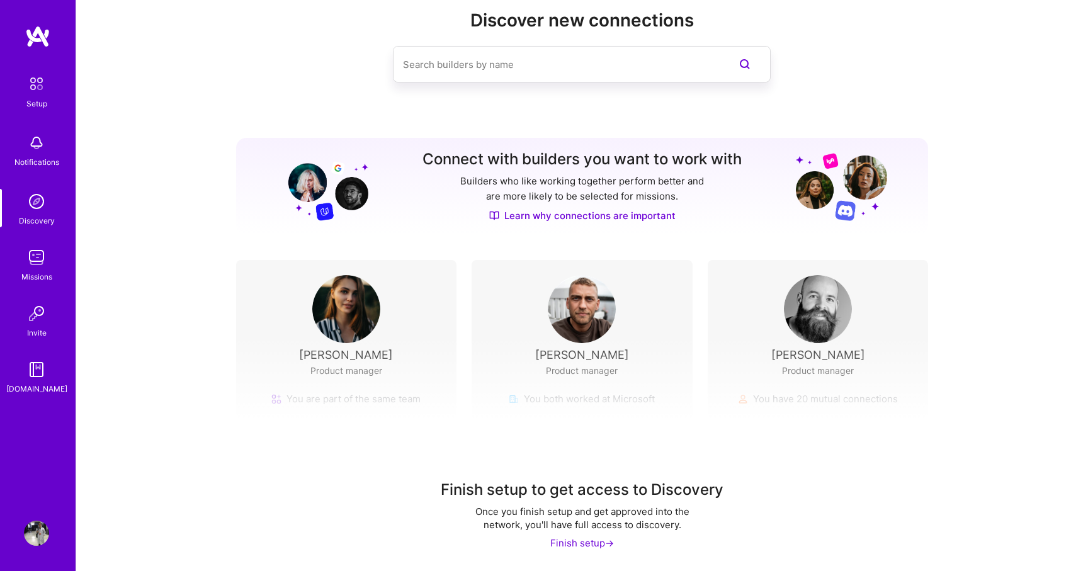
click at [36, 528] on img at bounding box center [36, 533] width 25 height 25
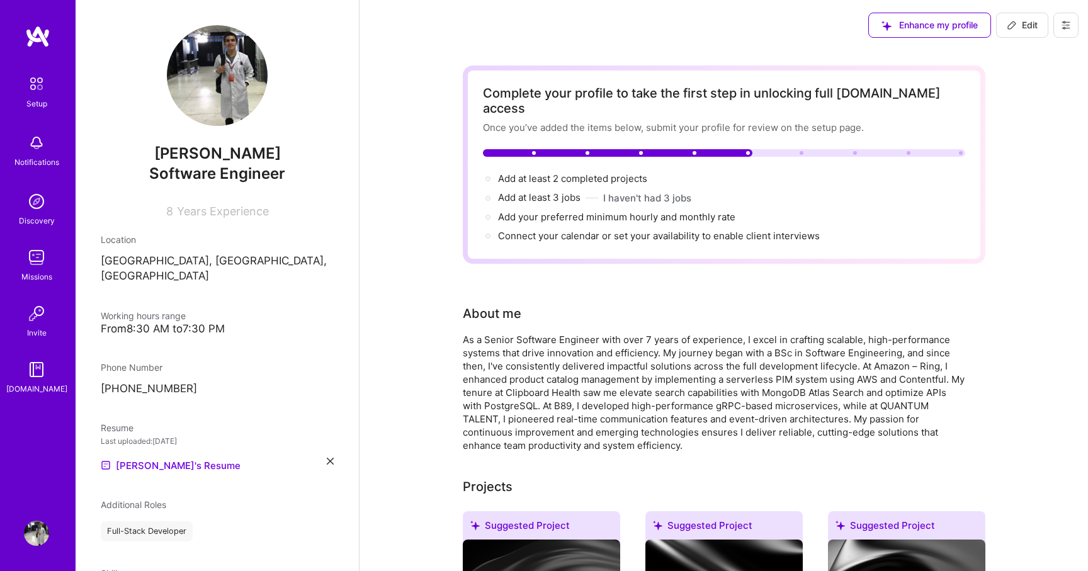
click at [1064, 31] on button at bounding box center [1066, 25] width 25 height 25
click at [1017, 114] on button "Log Out" at bounding box center [1031, 118] width 94 height 32
